Goal: Task Accomplishment & Management: Use online tool/utility

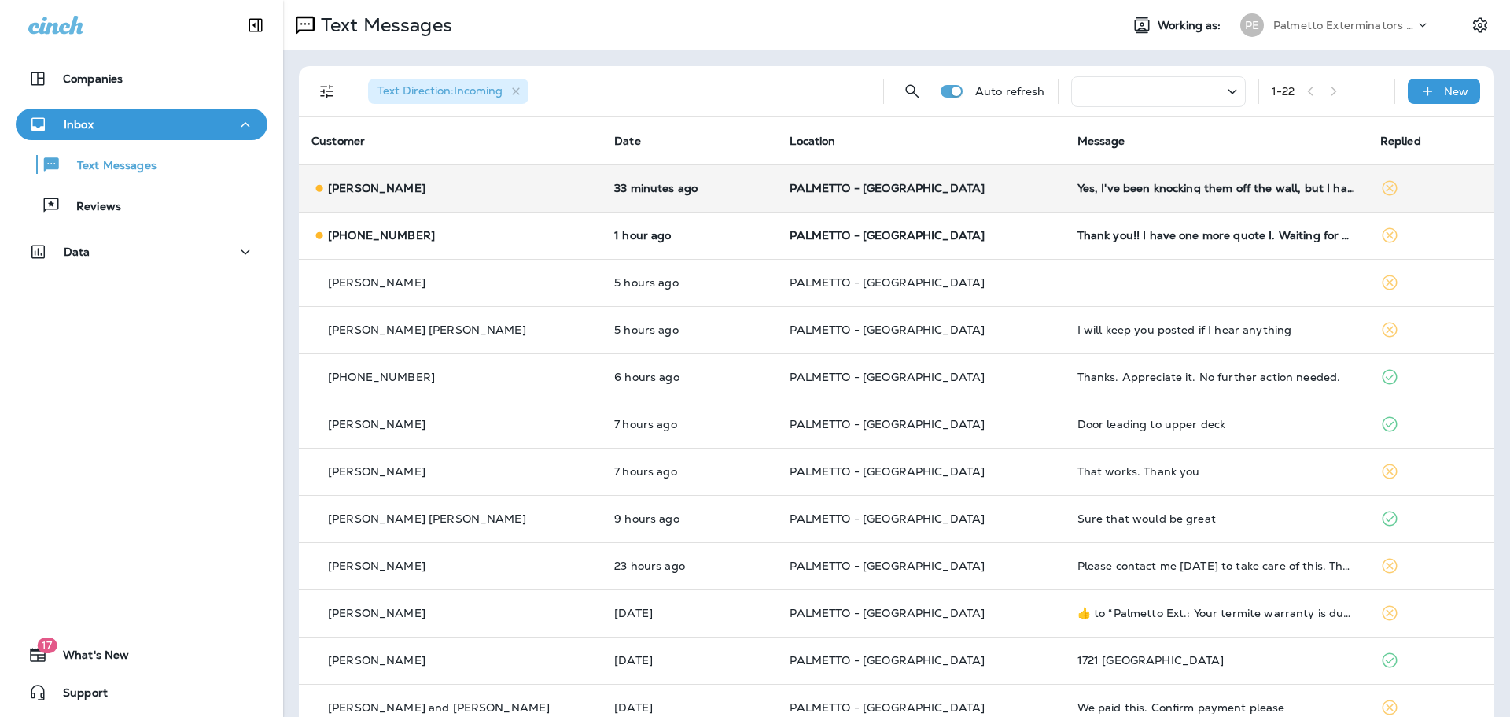
click at [371, 189] on p "[PERSON_NAME]" at bounding box center [377, 188] width 98 height 13
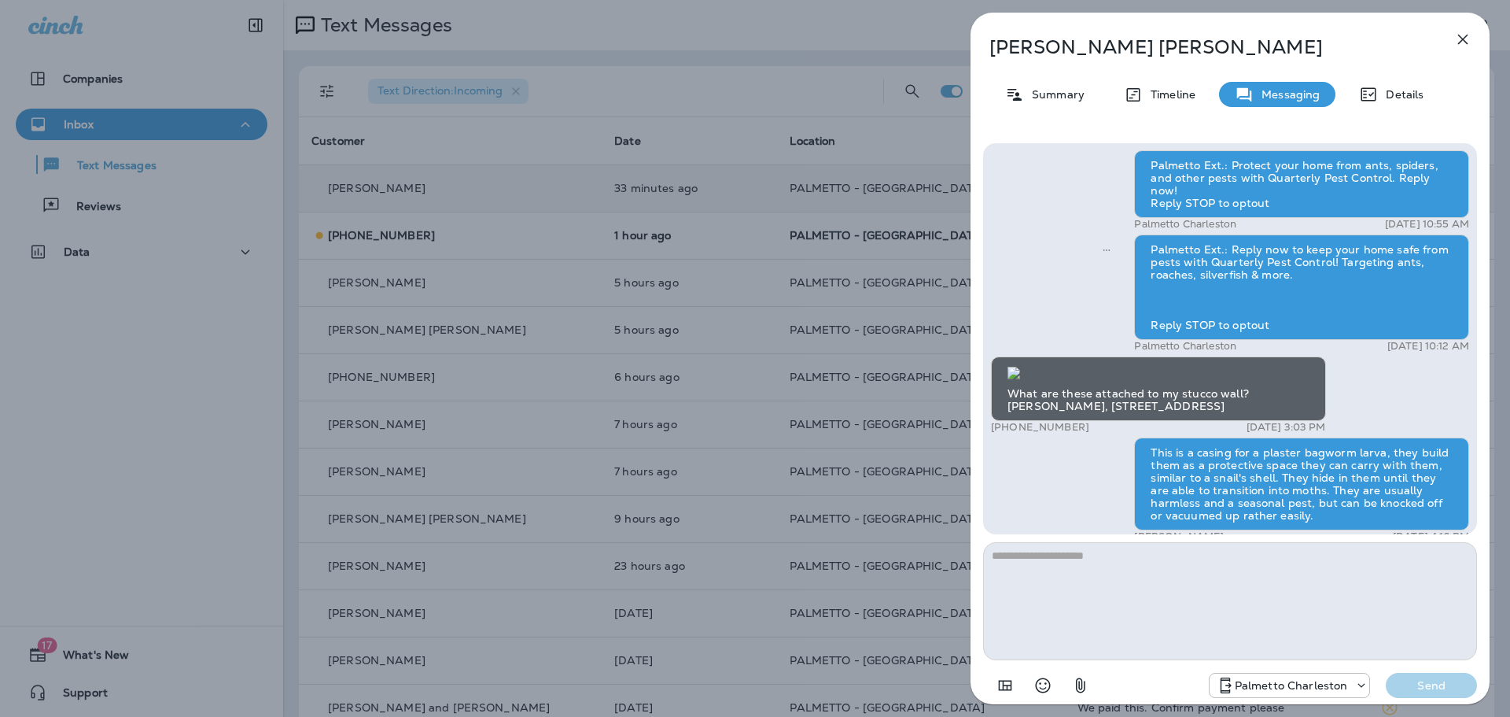
scroll to position [-452, 0]
drag, startPoint x: 1468, startPoint y: 33, endPoint x: 1457, endPoint y: 35, distance: 11.3
click at [1467, 33] on icon "button" at bounding box center [1463, 39] width 19 height 19
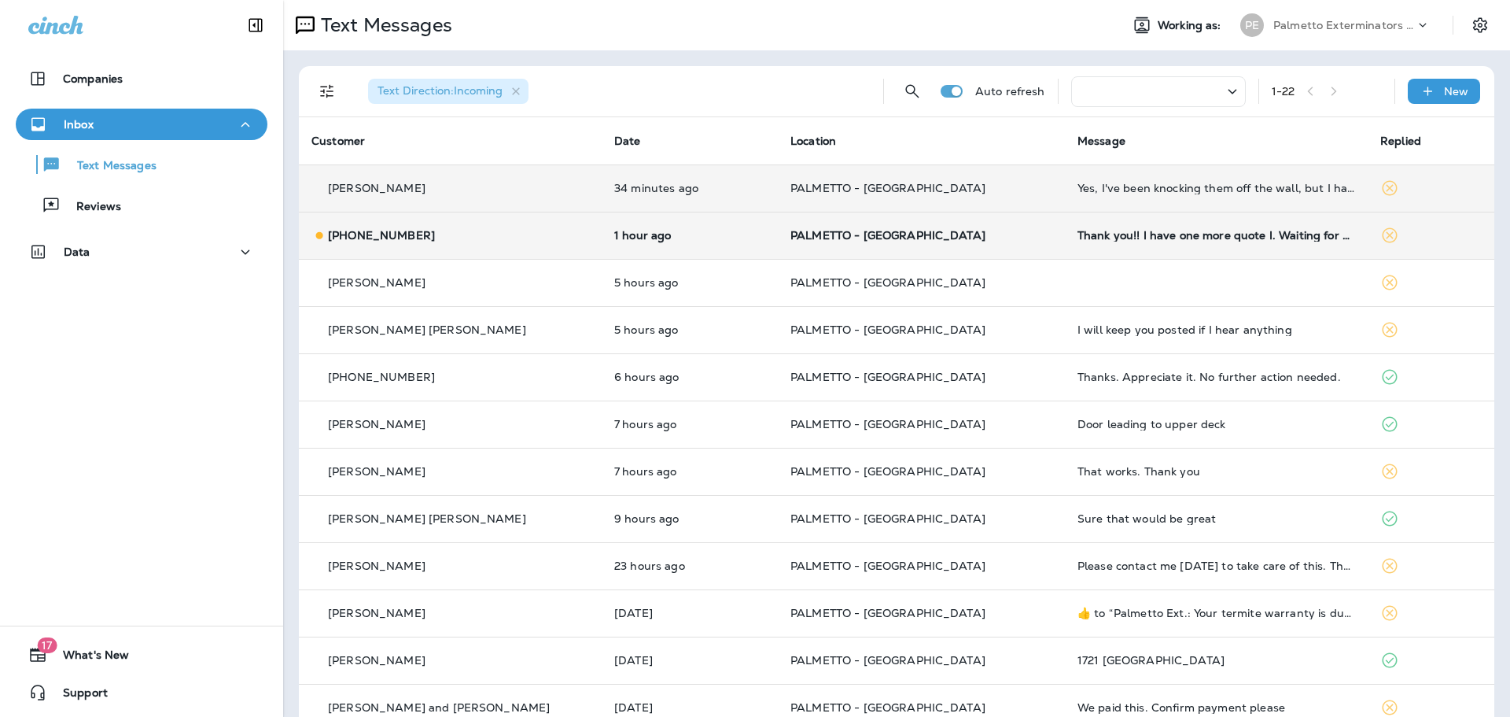
click at [337, 238] on p "[PHONE_NUMBER]" at bounding box center [381, 235] width 107 height 13
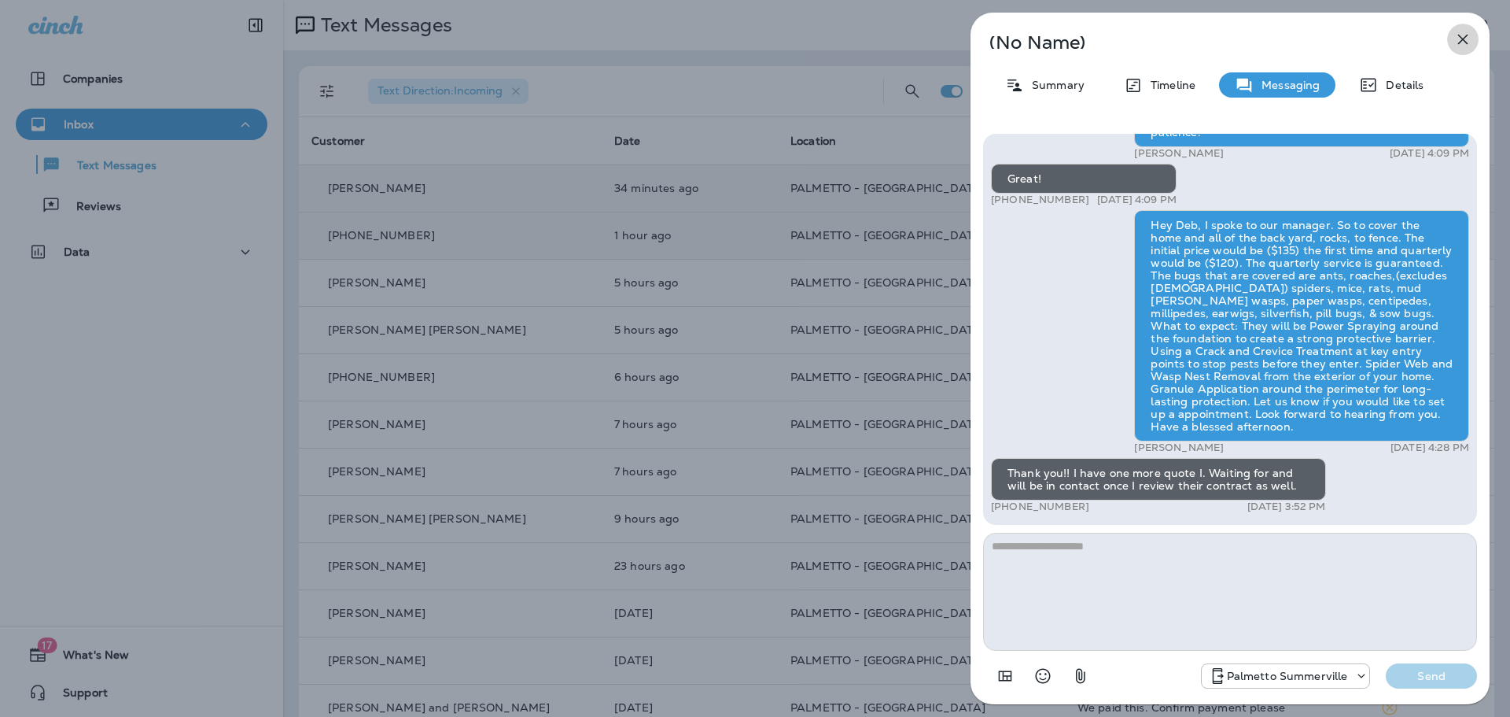
click at [1464, 33] on icon "button" at bounding box center [1463, 39] width 19 height 19
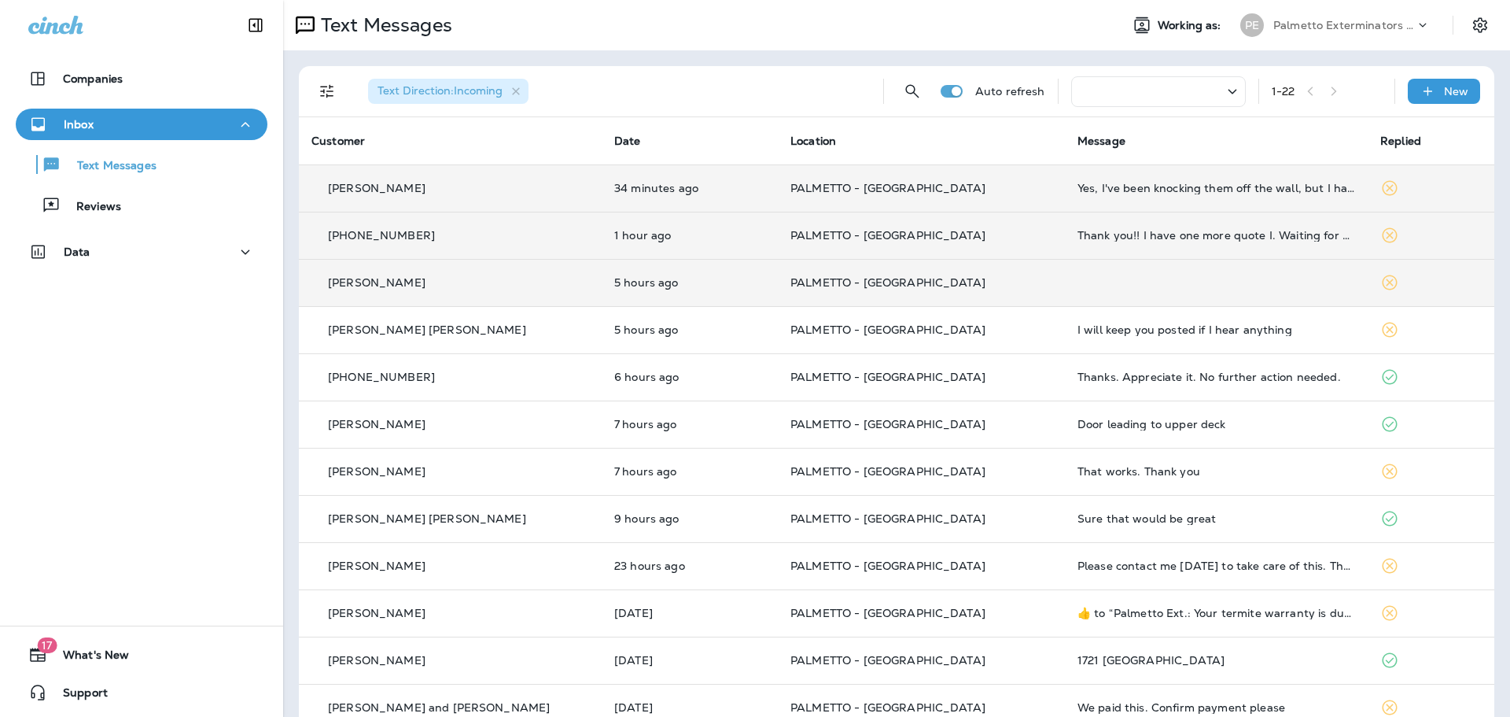
click at [373, 283] on p "[PERSON_NAME]" at bounding box center [377, 282] width 98 height 13
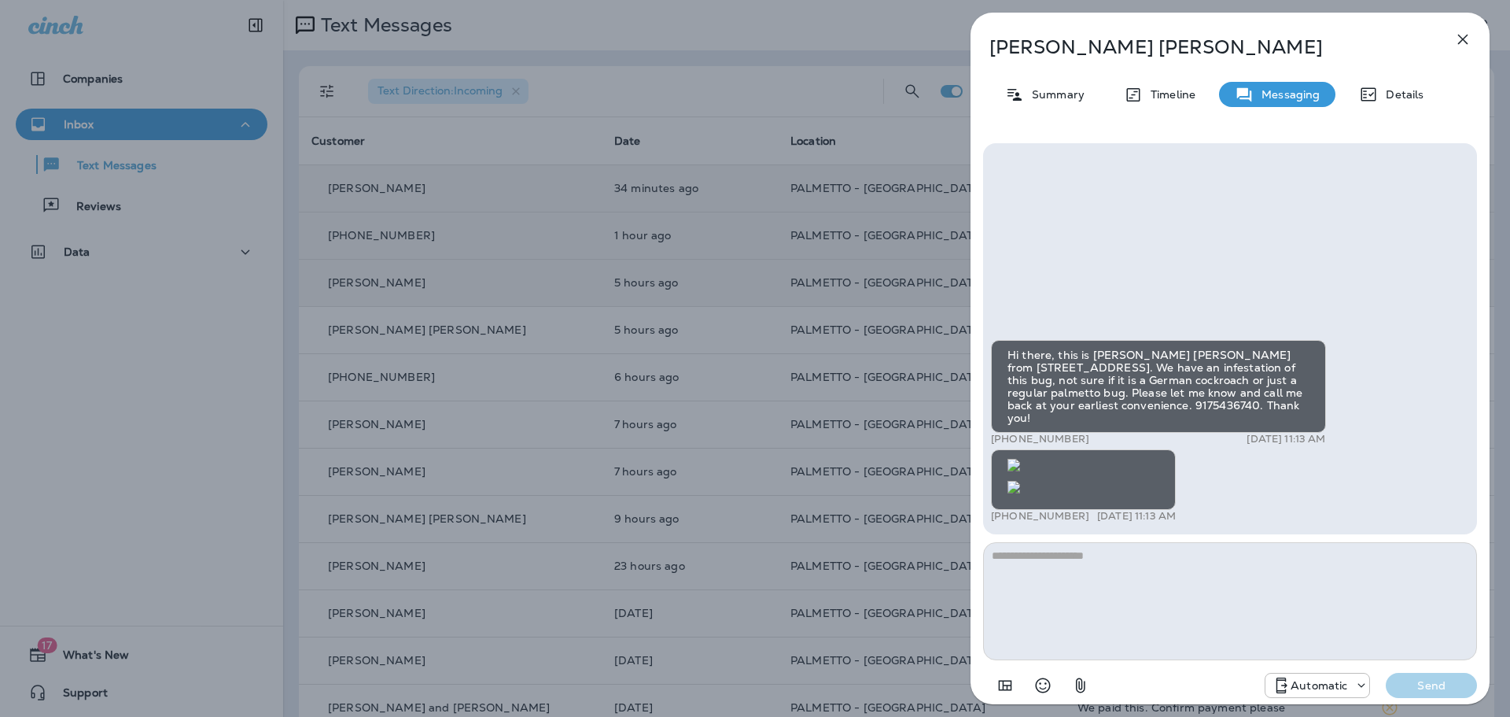
scroll to position [-568, 0]
click at [1464, 36] on icon "button" at bounding box center [1463, 39] width 19 height 19
